Goal: Task Accomplishment & Management: Manage account settings

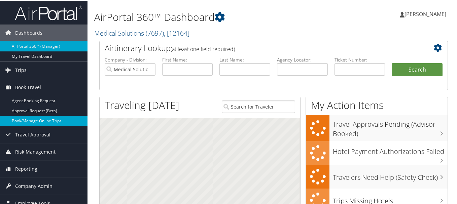
click at [34, 117] on link "Book/Manage Online Trips" at bounding box center [44, 121] width 88 height 10
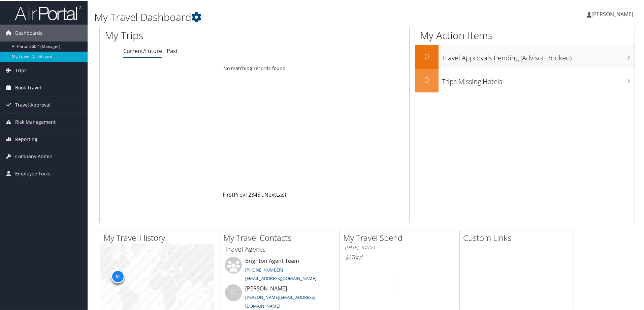
click at [32, 87] on span "Book Travel" at bounding box center [28, 86] width 26 height 17
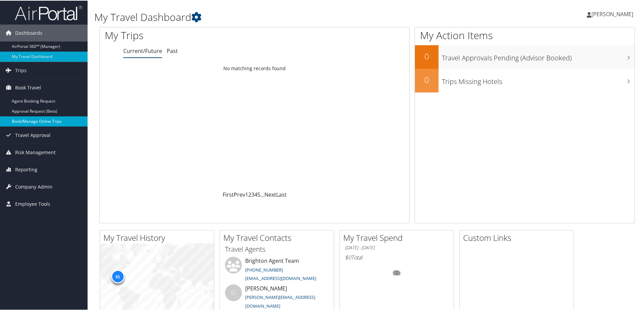
click at [31, 118] on link "Book/Manage Online Trips" at bounding box center [44, 121] width 88 height 10
click at [37, 187] on span "Company Admin" at bounding box center [33, 186] width 37 height 17
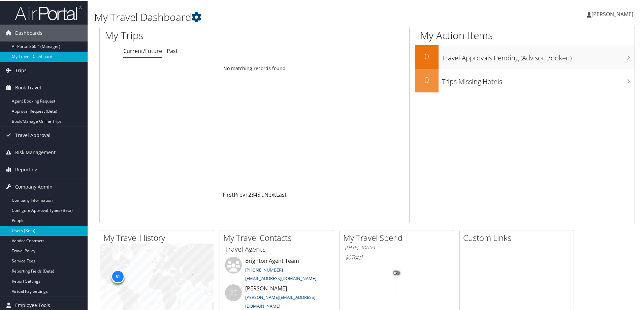
click at [28, 225] on link "Users (Beta)" at bounding box center [44, 230] width 88 height 10
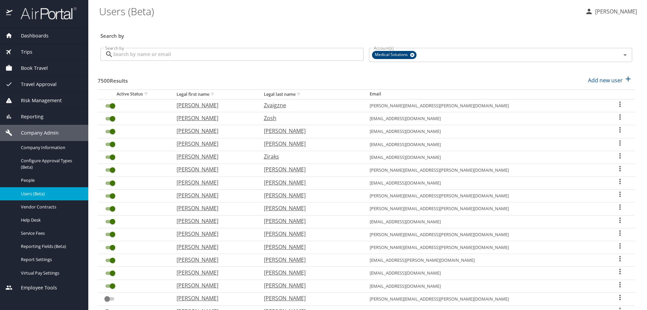
click at [160, 56] on input "Search by" at bounding box center [238, 54] width 250 height 13
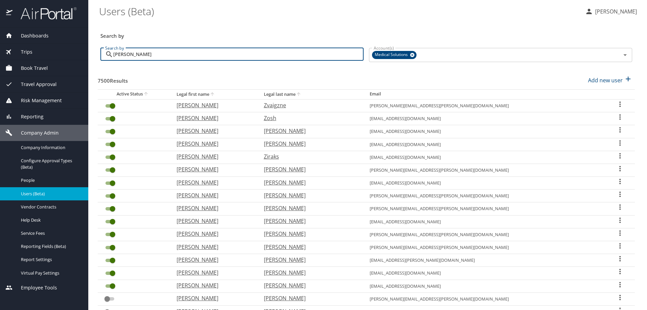
type input "Ashley hos"
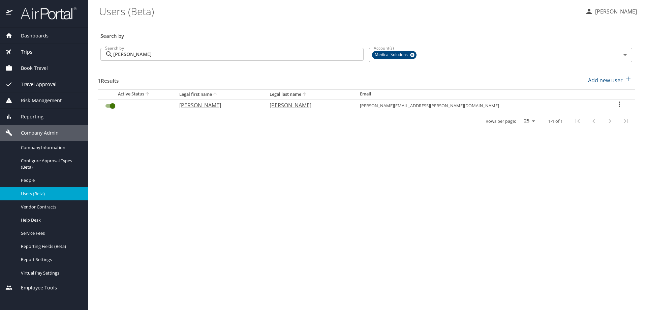
click at [617, 102] on icon "User Search Table" at bounding box center [619, 104] width 8 height 8
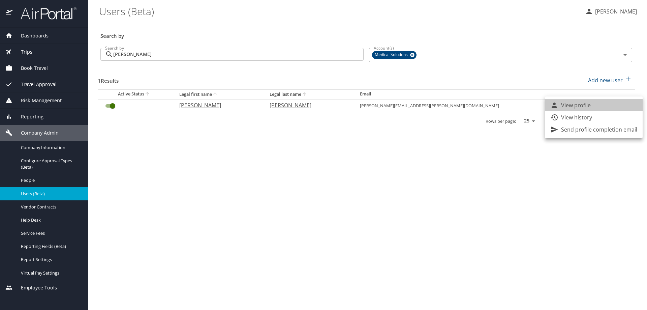
click at [594, 103] on li "View profile" at bounding box center [594, 105] width 98 height 12
select select "US"
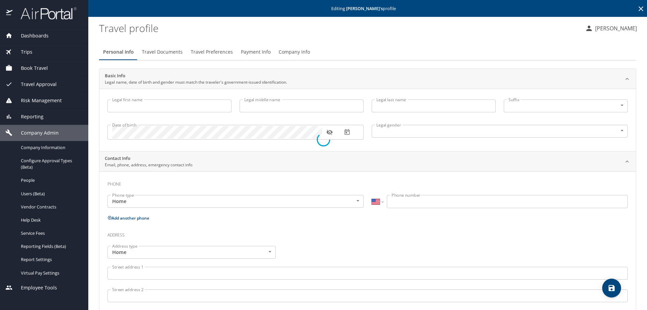
type input "Ashley"
type input "Autumn"
type input "Hostetter"
type input "Female"
type input "Tim"
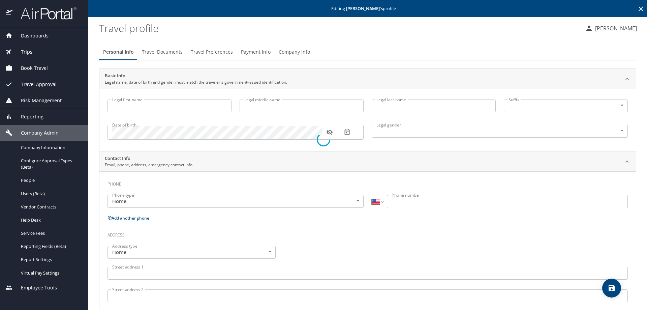
type input "Hostetter"
type input "(480) 710-3006"
type input "tim.hostetter@motorolasolutions.com"
select select "US"
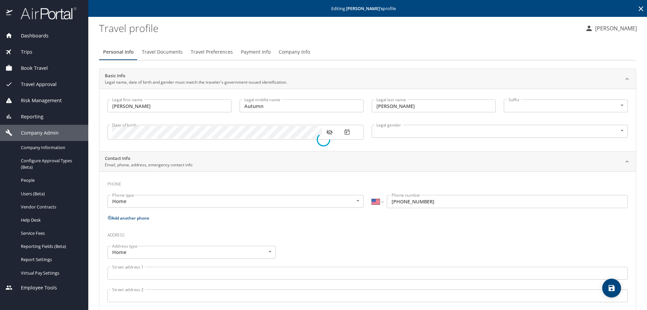
select select "US"
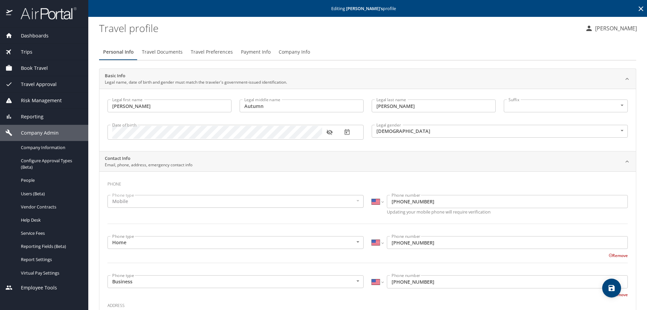
click at [210, 52] on span "Travel Preferences" at bounding box center [212, 52] width 42 height 8
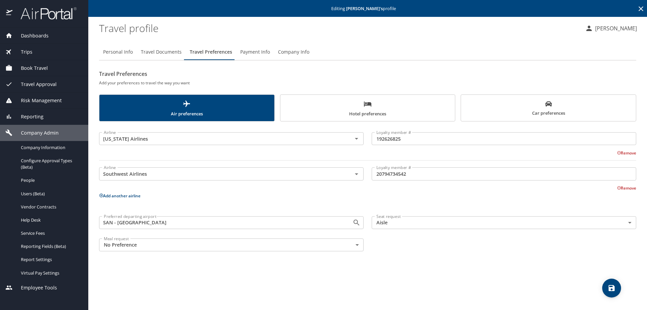
click at [161, 52] on span "Travel Documents" at bounding box center [161, 52] width 41 height 8
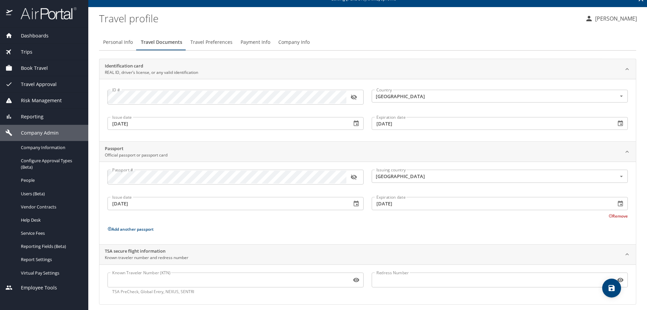
scroll to position [15, 0]
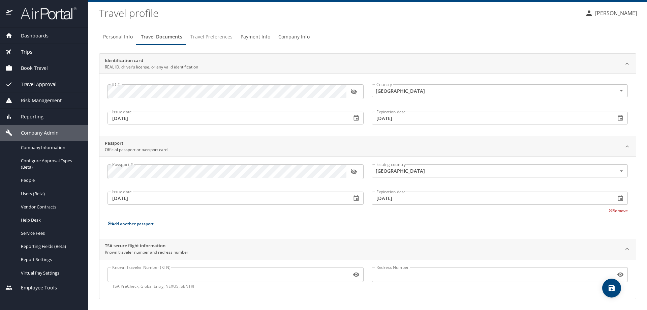
click at [213, 40] on span "Travel Preferences" at bounding box center [211, 37] width 42 height 8
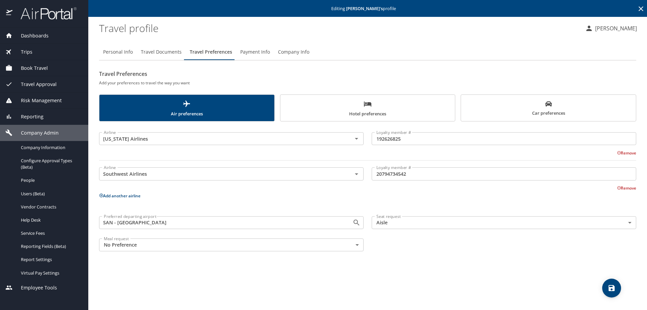
click at [37, 66] on span "Book Travel" at bounding box center [29, 67] width 35 height 7
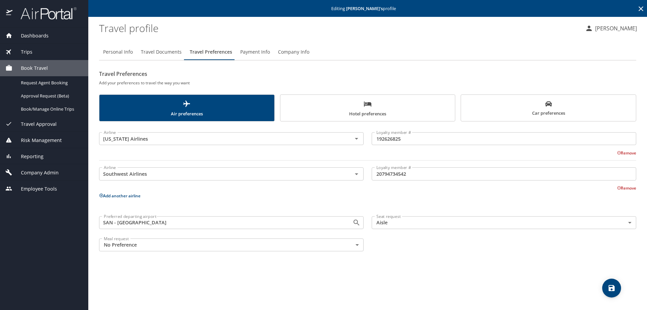
click at [44, 117] on div "Travel Approval" at bounding box center [44, 124] width 88 height 16
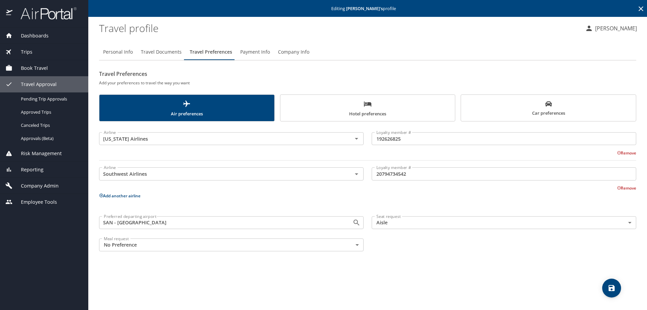
click at [49, 113] on span "Approved Trips" at bounding box center [50, 112] width 59 height 6
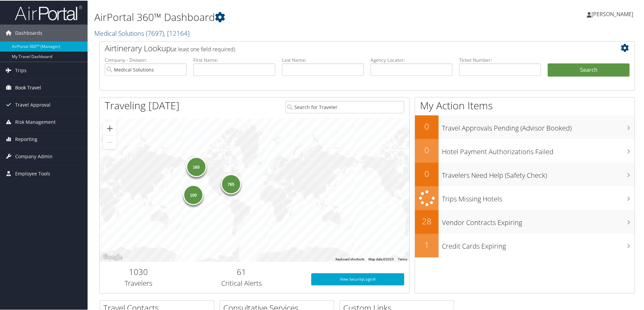
click at [33, 87] on span "Book Travel" at bounding box center [28, 86] width 26 height 17
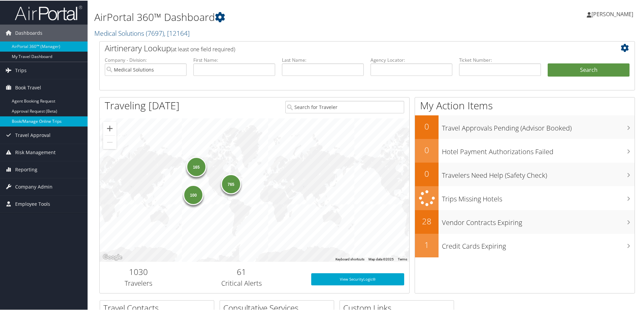
click at [34, 119] on link "Book/Manage Online Trips" at bounding box center [44, 121] width 88 height 10
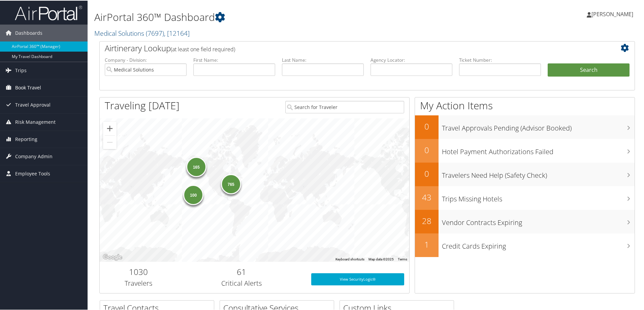
click at [33, 87] on span "Book Travel" at bounding box center [28, 86] width 26 height 17
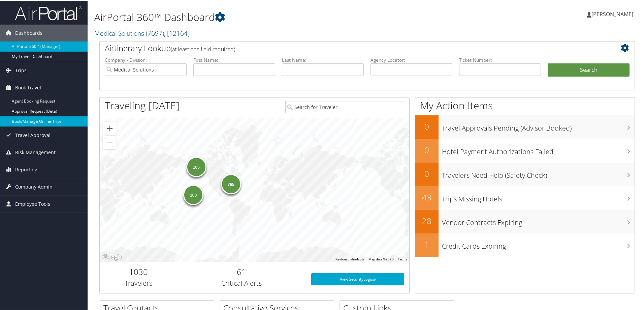
click at [33, 121] on link "Book/Manage Online Trips" at bounding box center [44, 121] width 88 height 10
